Goal: Browse casually: Explore the website without a specific task or goal

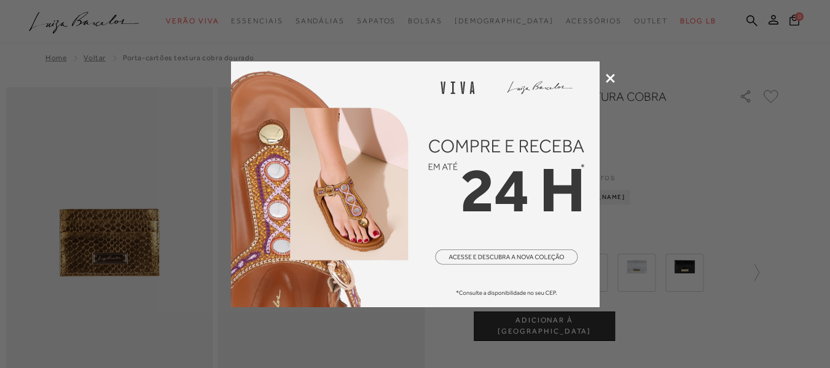
click at [616, 74] on div at bounding box center [415, 184] width 830 height 368
click at [609, 78] on icon at bounding box center [610, 78] width 9 height 9
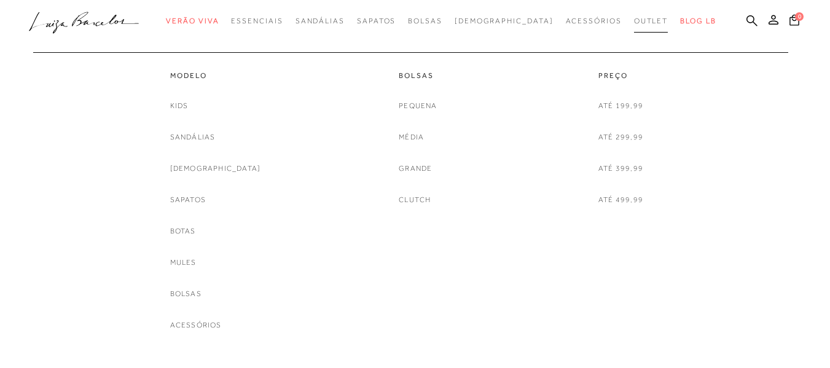
click at [634, 18] on span "Outlet" at bounding box center [651, 21] width 34 height 9
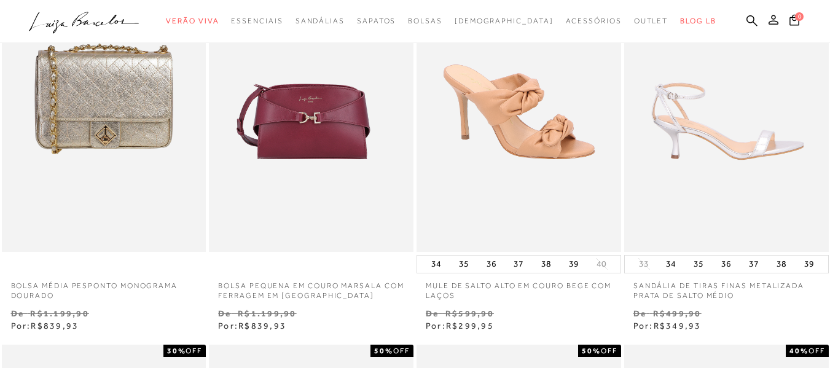
scroll to position [123, 0]
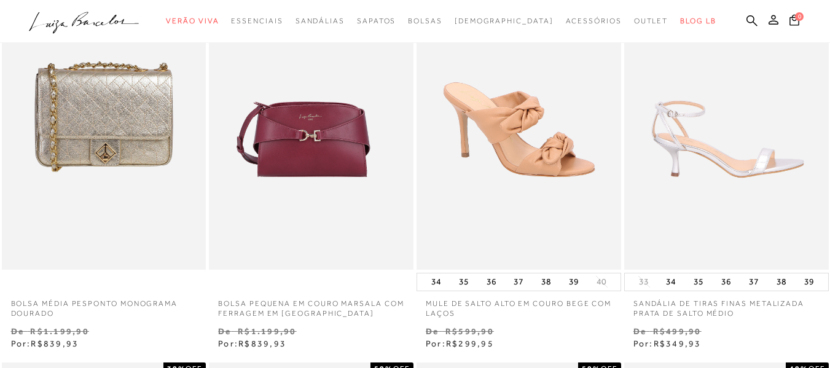
click at [763, 141] on img at bounding box center [727, 116] width 203 height 307
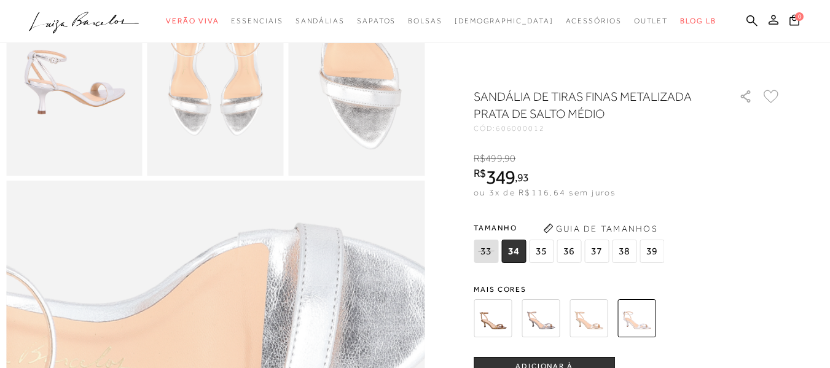
scroll to position [430, 0]
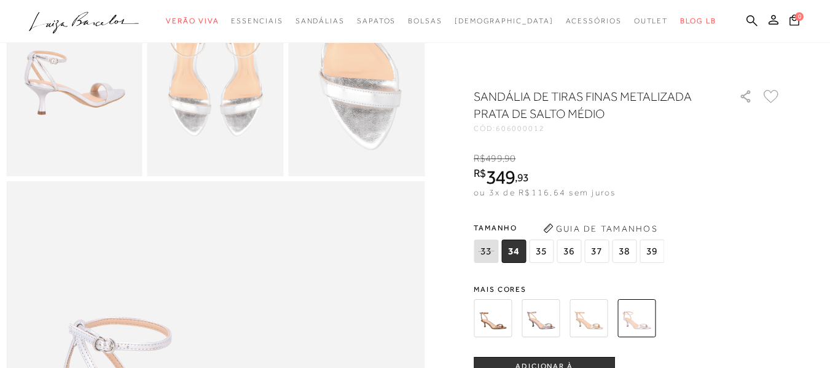
click at [509, 328] on img at bounding box center [493, 318] width 38 height 38
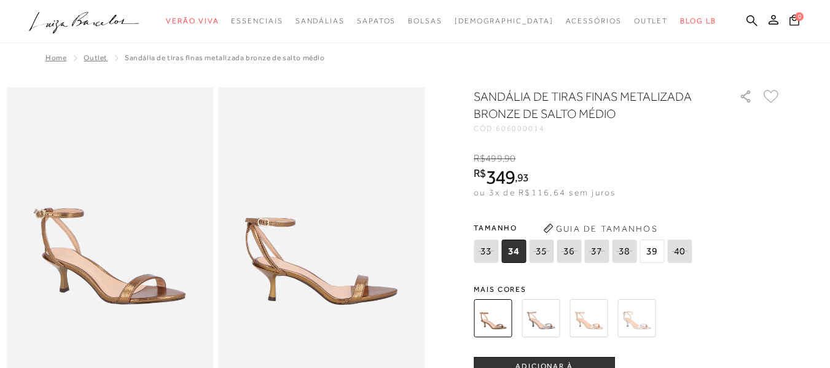
click at [538, 329] on img at bounding box center [541, 318] width 38 height 38
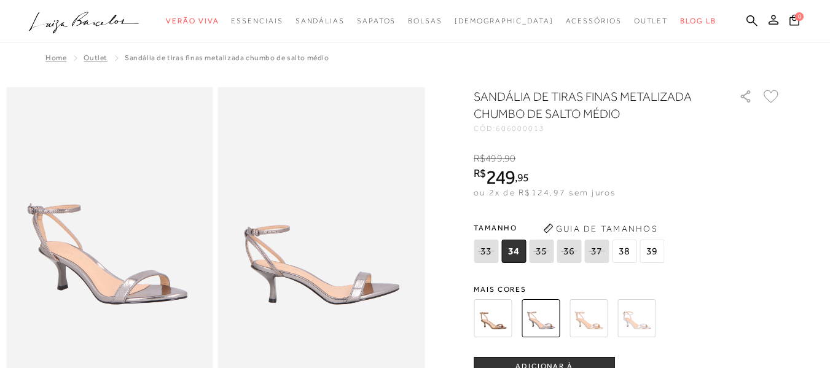
click at [585, 320] on img at bounding box center [589, 318] width 38 height 38
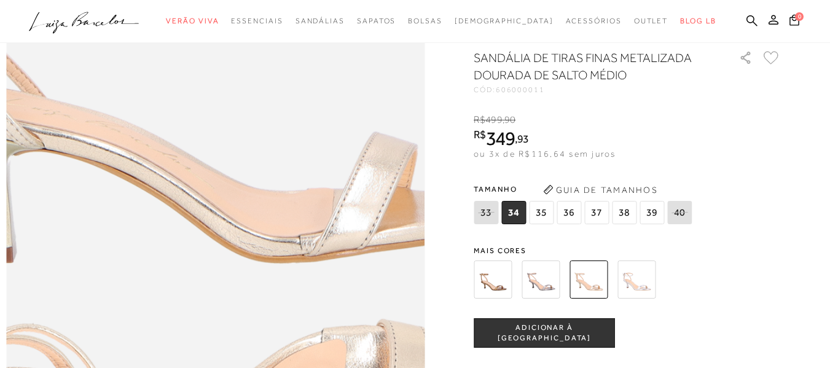
scroll to position [676, 0]
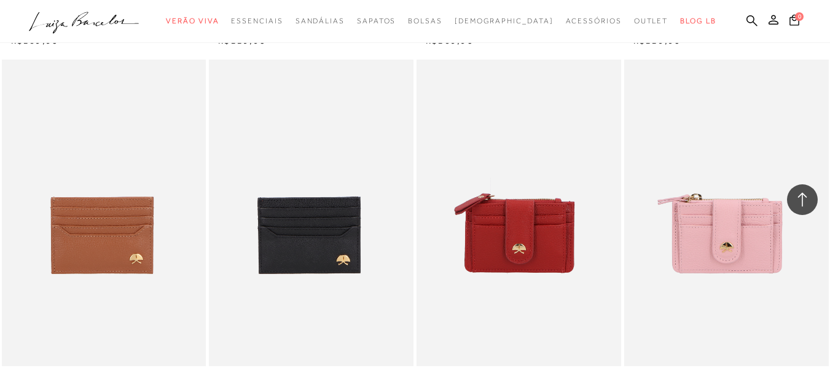
scroll to position [2151, 0]
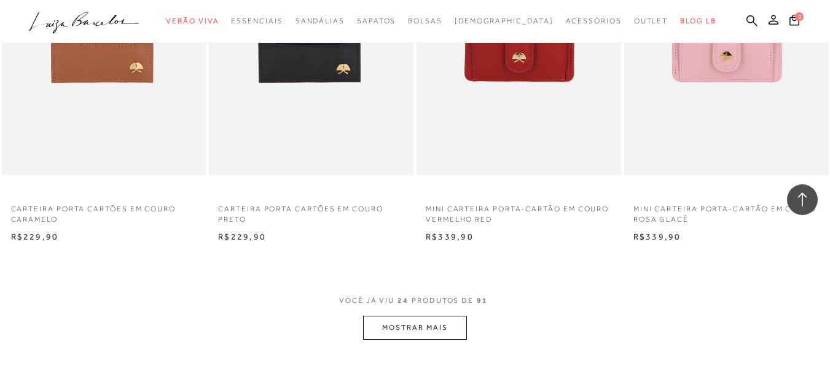
click at [431, 326] on button "MOSTRAR MAIS" at bounding box center [414, 328] width 103 height 24
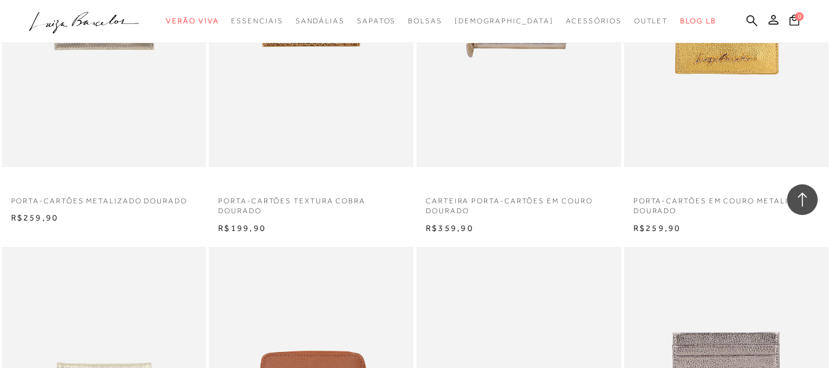
scroll to position [2704, 0]
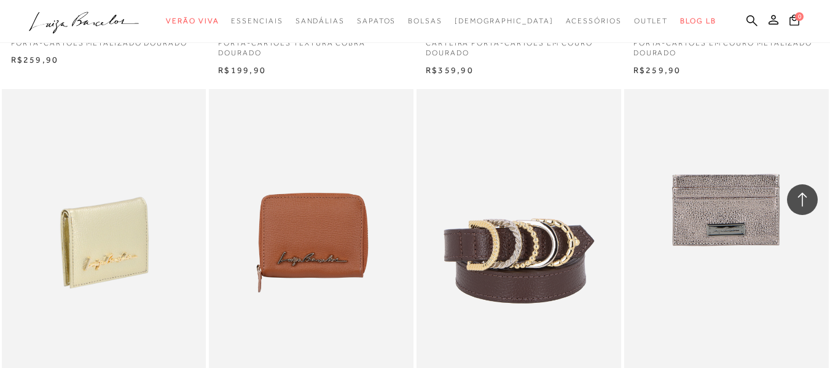
click at [147, 217] on img at bounding box center [104, 242] width 203 height 307
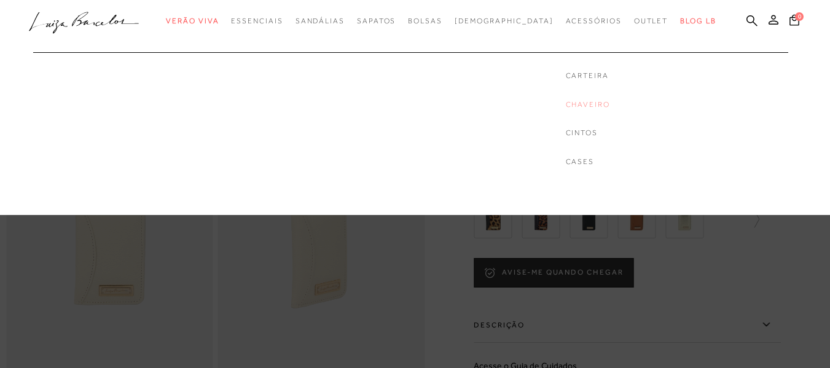
click at [566, 103] on link "Chaveiro" at bounding box center [588, 105] width 44 height 10
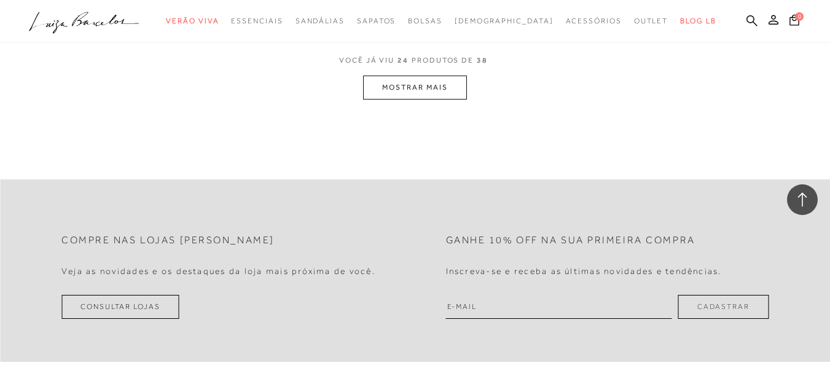
scroll to position [2397, 0]
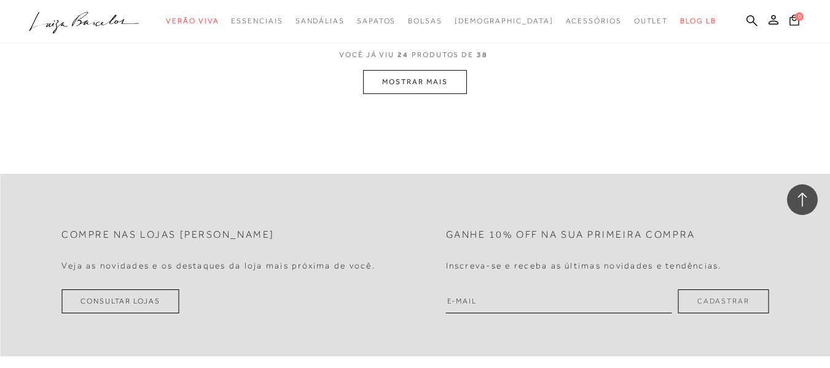
click at [380, 92] on button "MOSTRAR MAIS" at bounding box center [414, 82] width 103 height 24
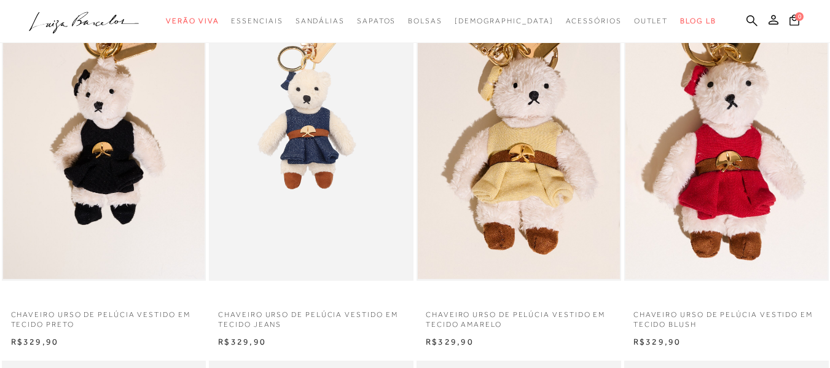
scroll to position [0, 0]
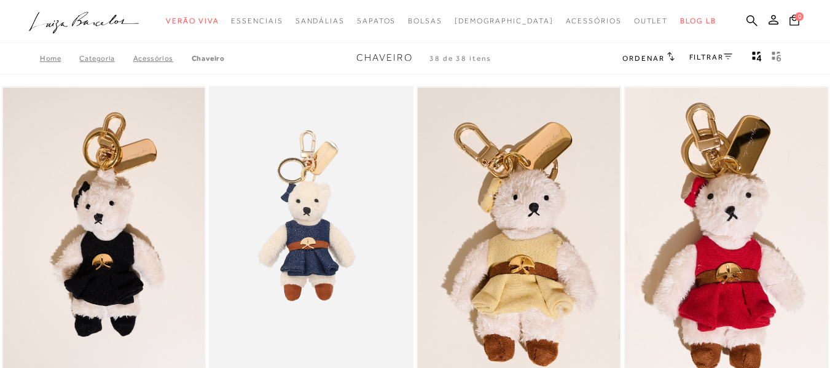
click at [139, 60] on link "Acessórios" at bounding box center [162, 58] width 58 height 9
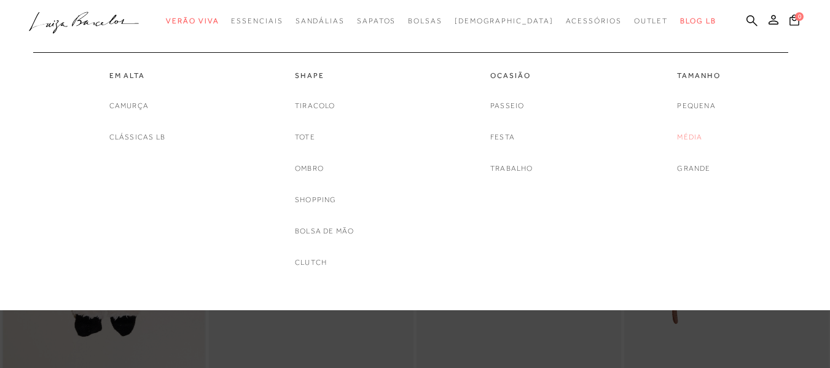
click at [701, 132] on link "Média" at bounding box center [689, 137] width 25 height 13
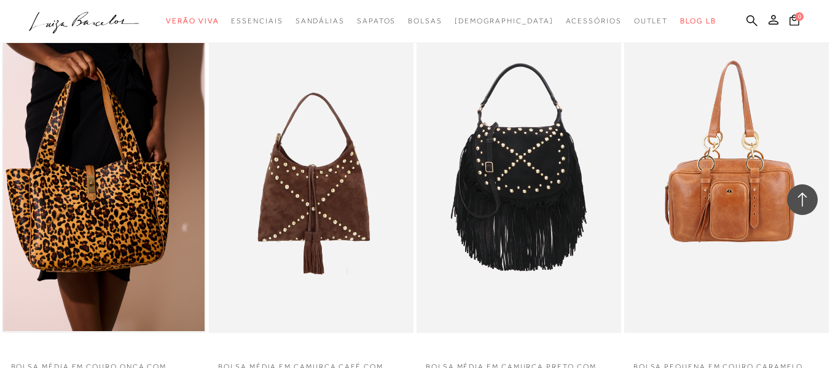
scroll to position [1229, 0]
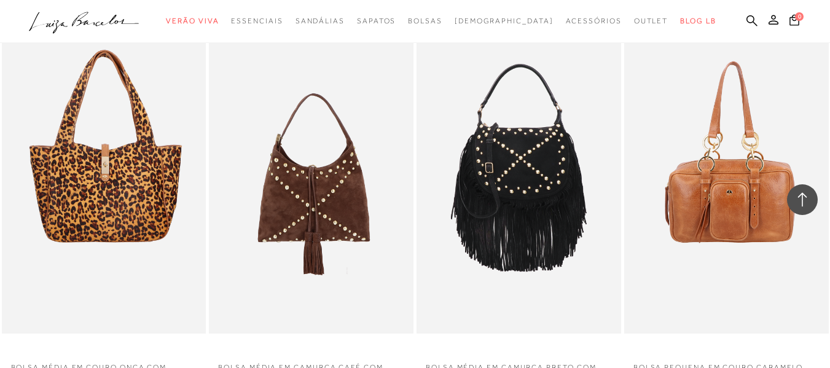
click at [108, 171] on img at bounding box center [104, 180] width 203 height 307
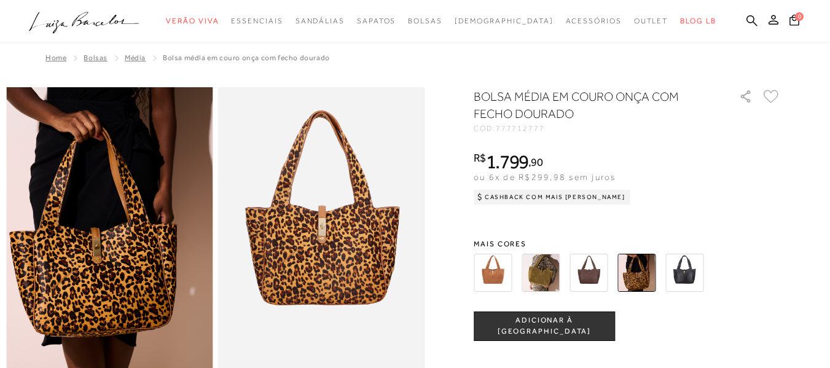
click at [509, 271] on img at bounding box center [493, 273] width 38 height 38
